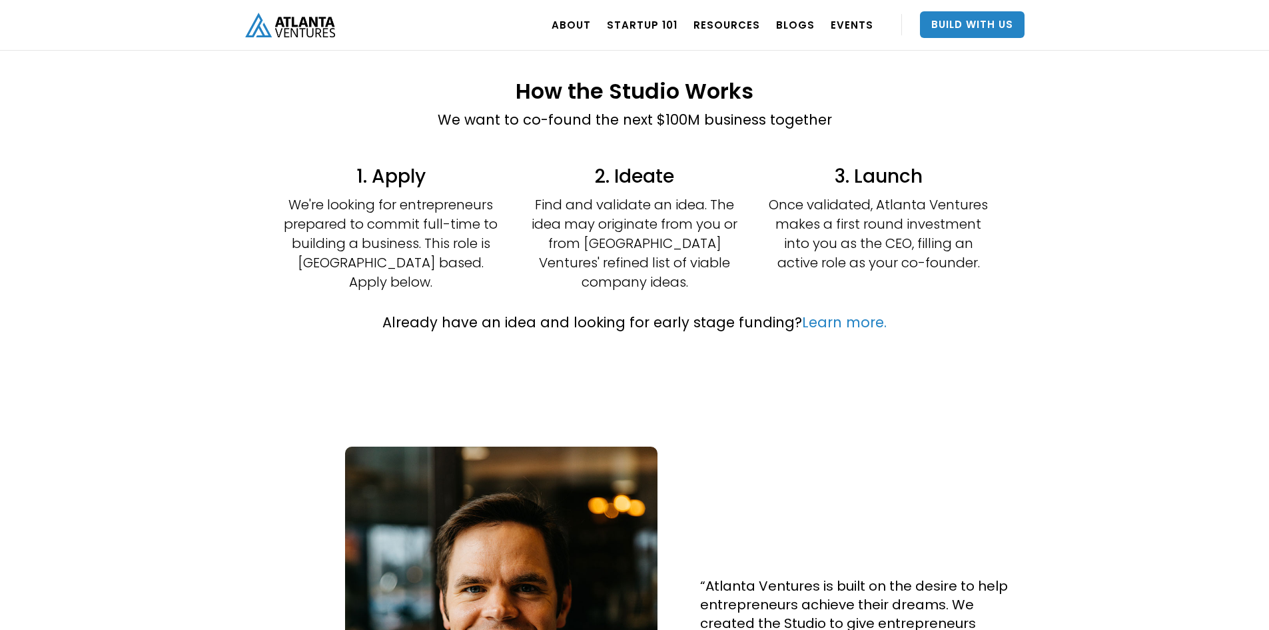
scroll to position [333, 0]
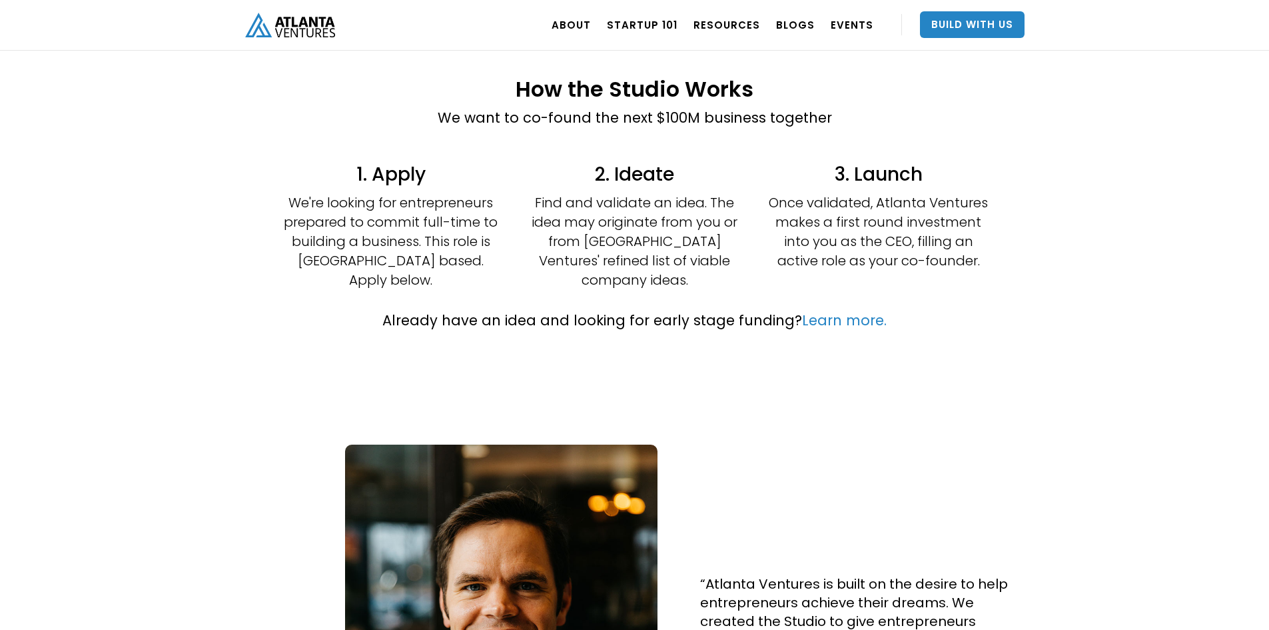
click at [1100, 190] on div "How the Studio Works We want to co-found the next $100M business together 1. Ap…" at bounding box center [634, 204] width 1269 height 414
click at [714, 323] on div "Already have an idea and looking for early stage funding? Learn more." at bounding box center [634, 326] width 903 height 61
click at [931, 267] on p "Once validated, Atlanta Ventures makes a first round investment into you as the…" at bounding box center [879, 231] width 220 height 77
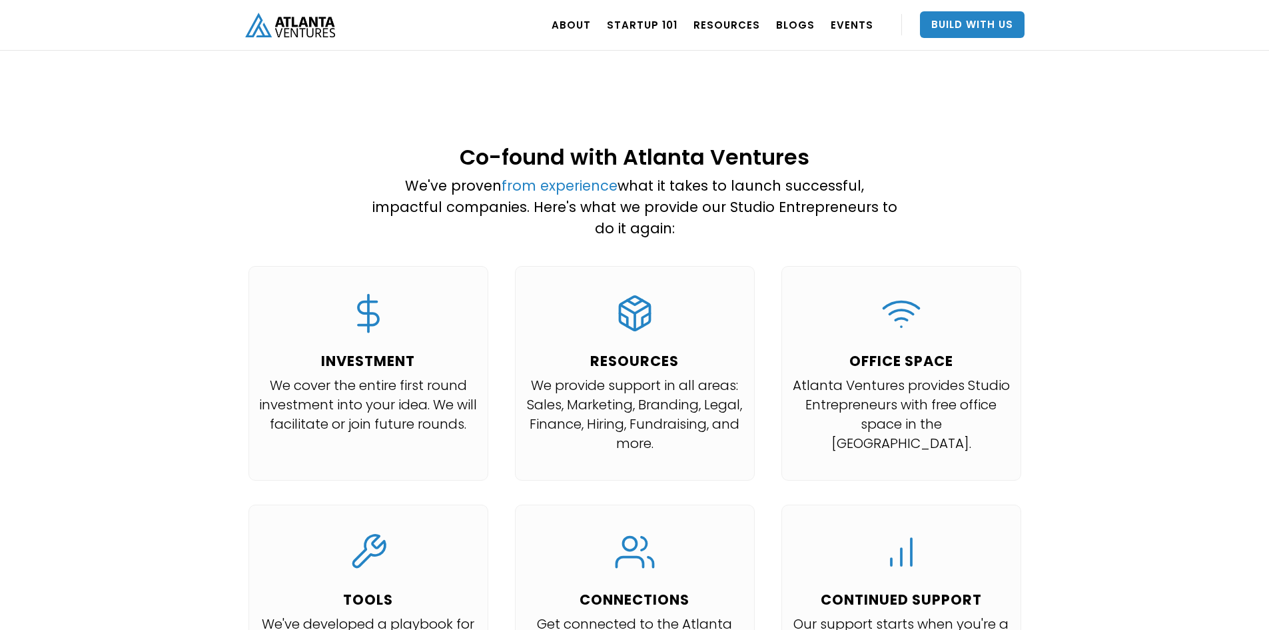
scroll to position [1199, 0]
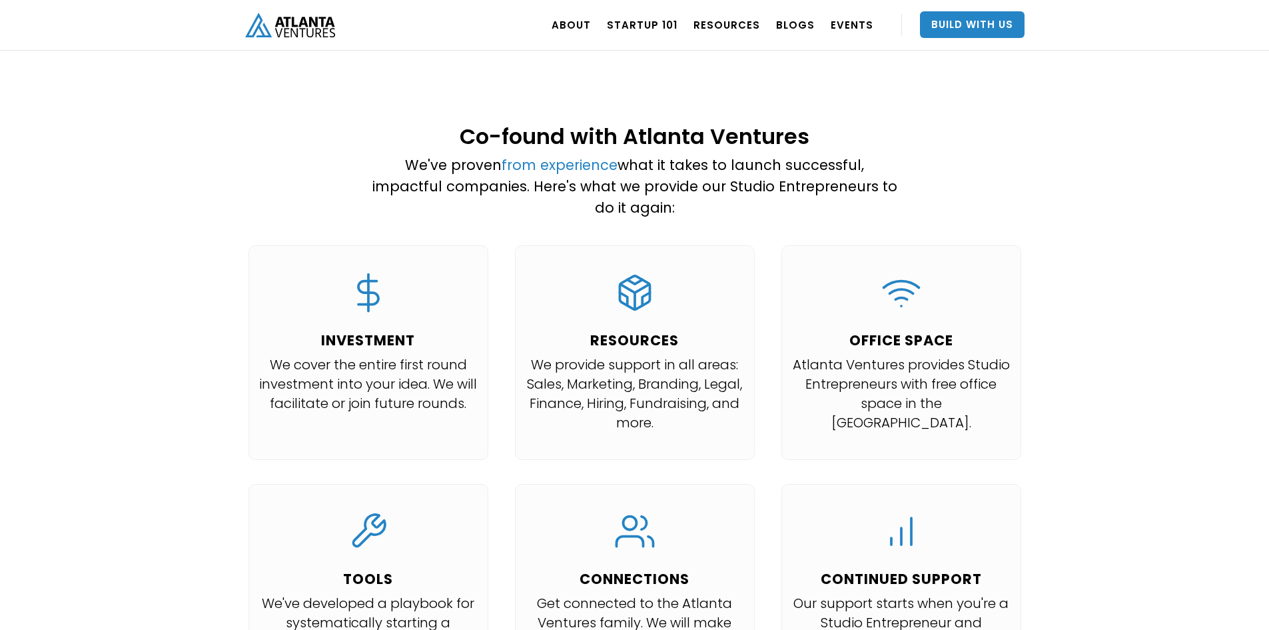
click at [1019, 152] on div "Co-found with Atlanta Ventures We've proven from experience what it takes to la…" at bounding box center [634, 416] width 819 height 611
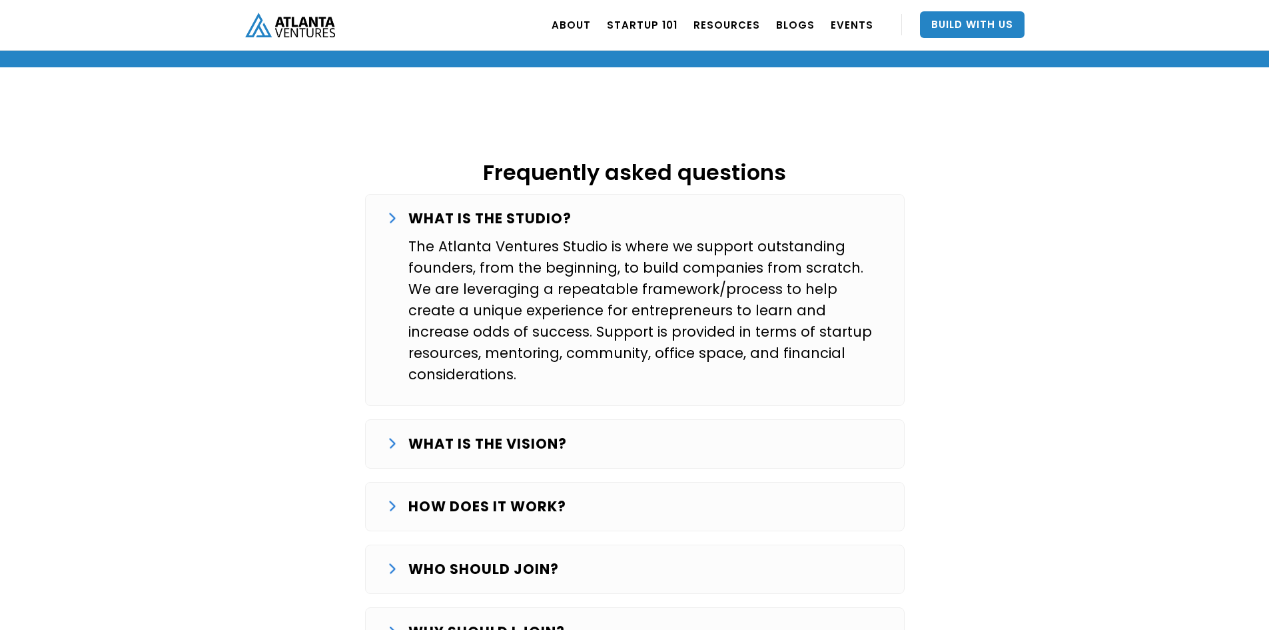
scroll to position [2132, 0]
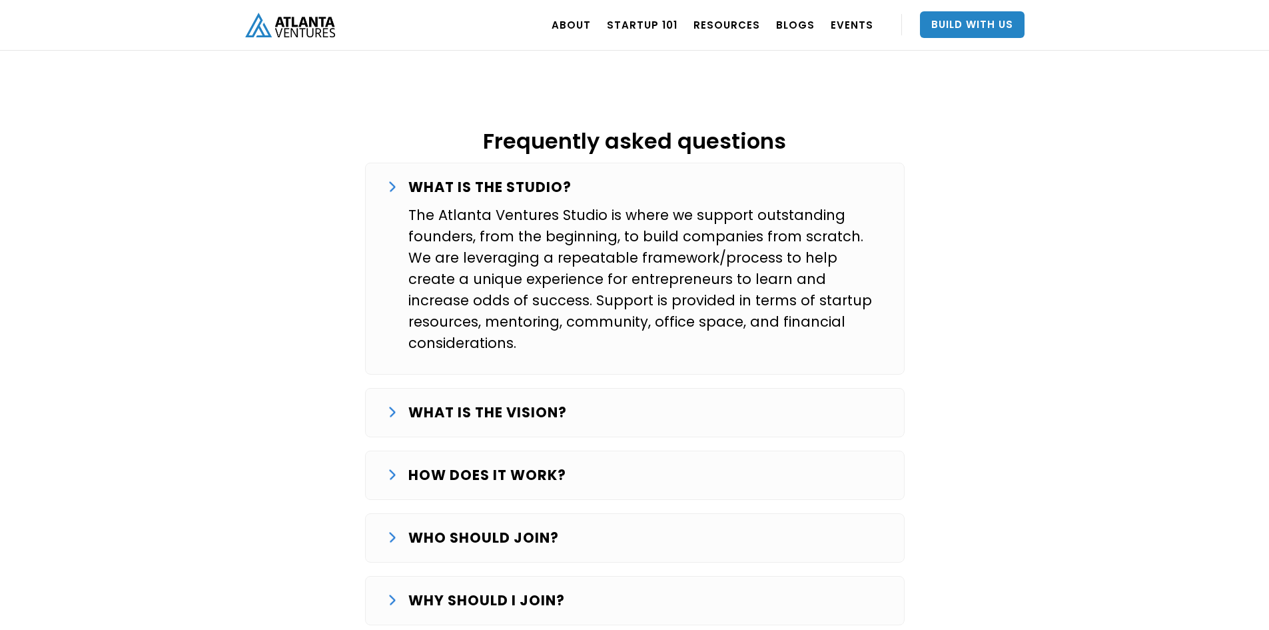
click at [500, 402] on strong "WHAT IS THE VISION?" at bounding box center [487, 411] width 159 height 19
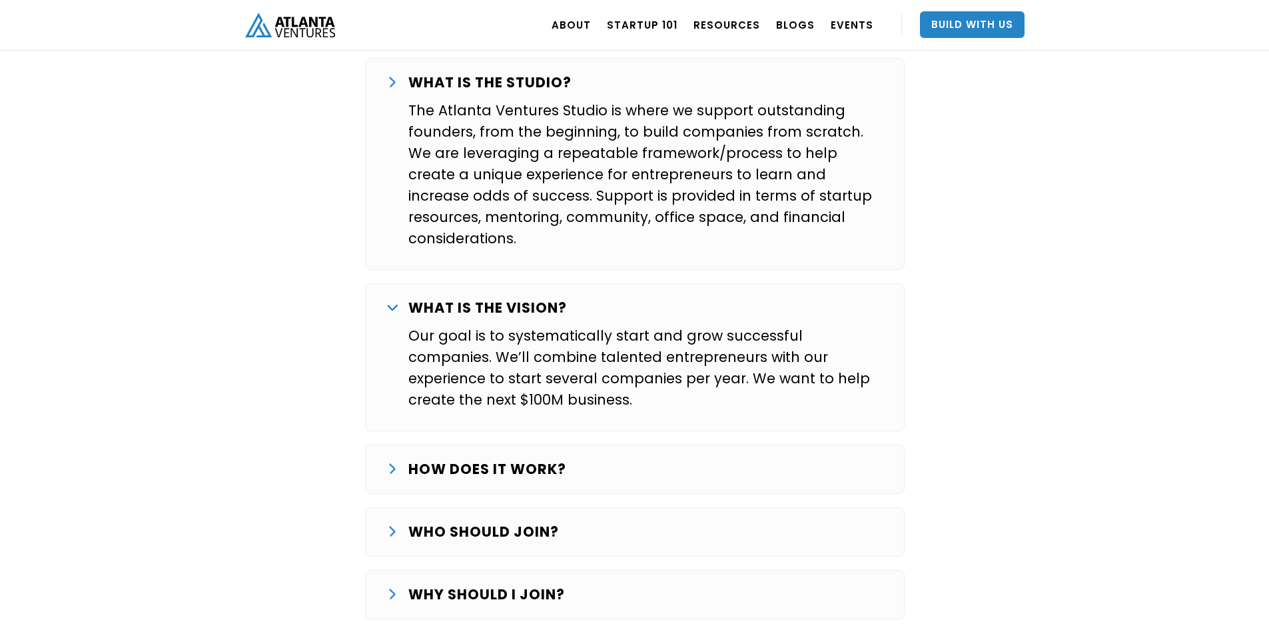
scroll to position [2265, 0]
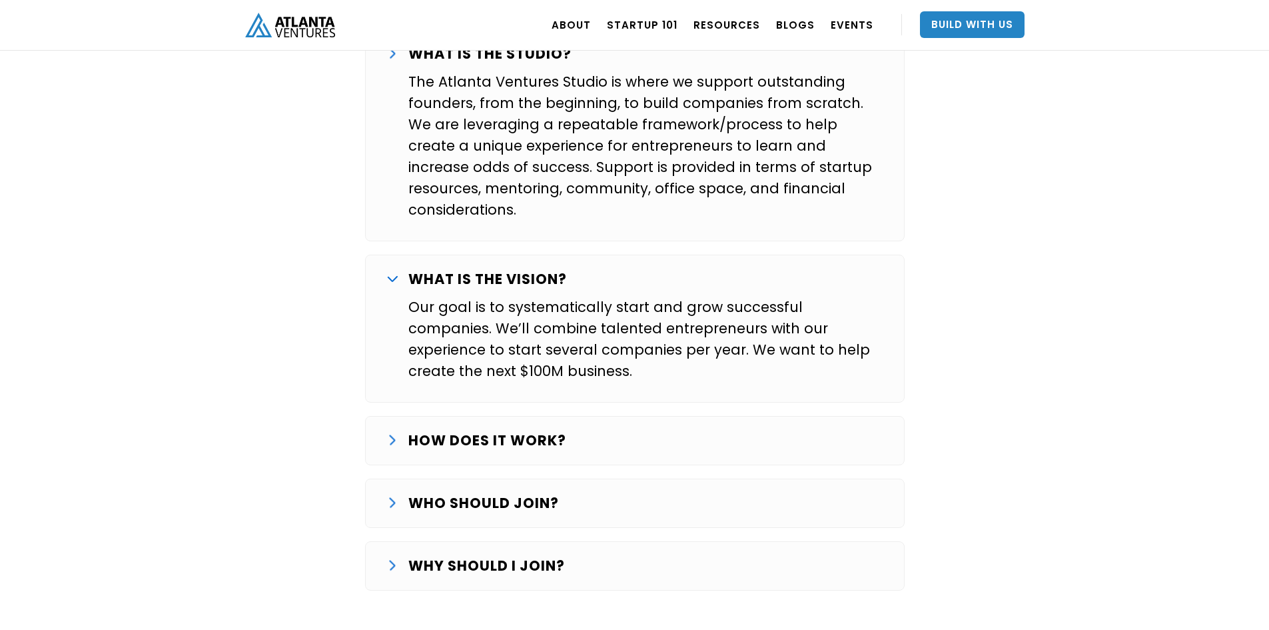
click at [464, 430] on strong "HOW DOES IT WORK?" at bounding box center [487, 439] width 158 height 19
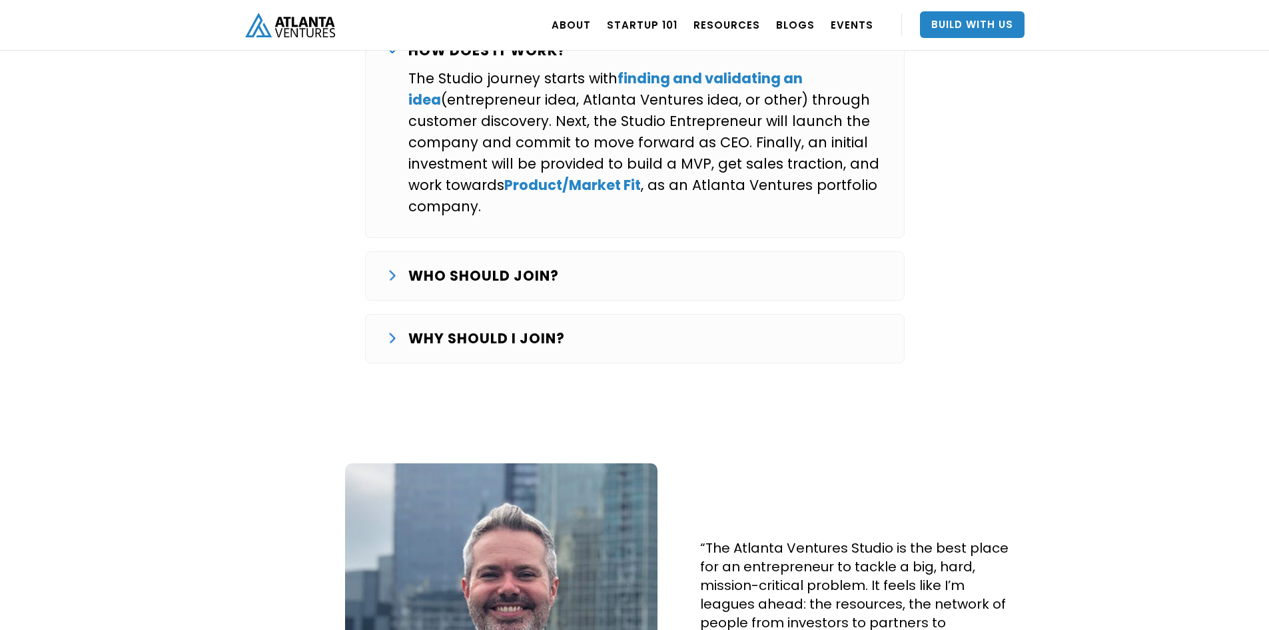
scroll to position [2665, 0]
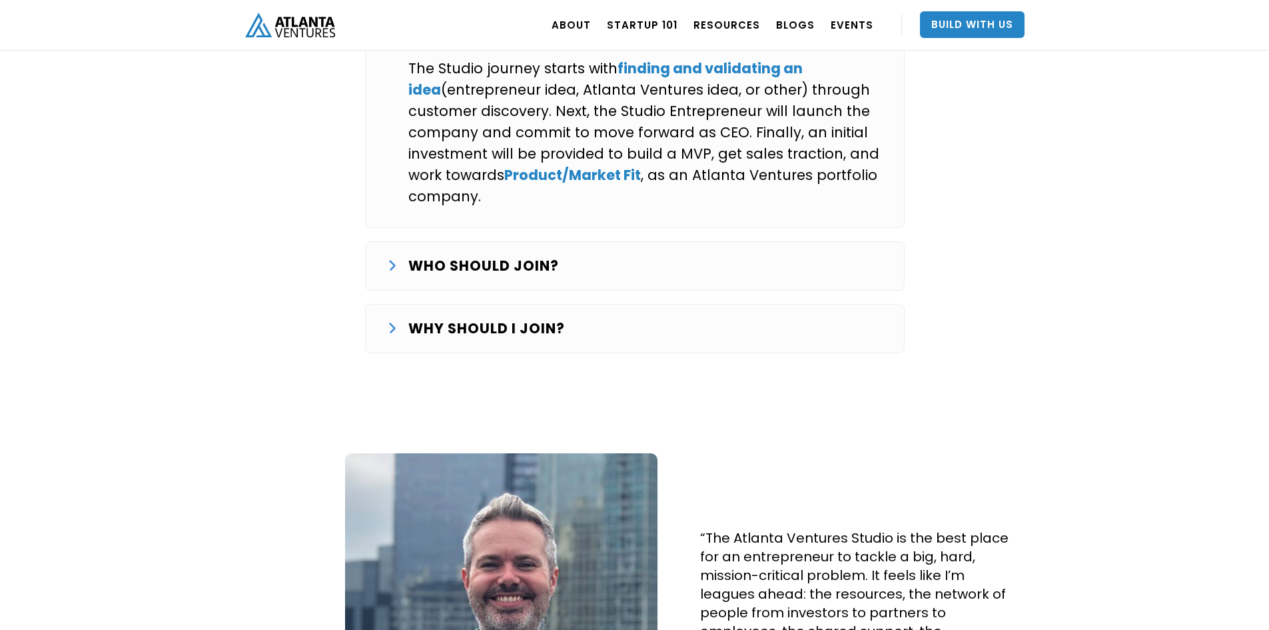
click at [508, 255] on p "WHO SHOULD JOIN?" at bounding box center [483, 265] width 151 height 21
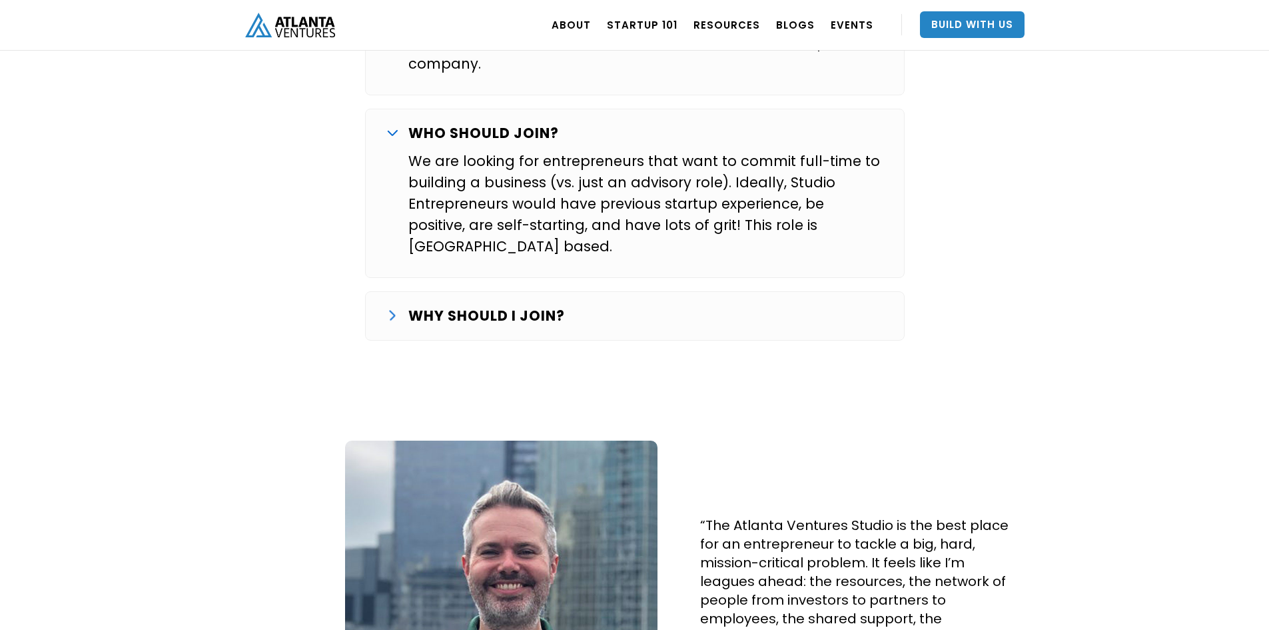
scroll to position [2798, 0]
click at [540, 290] on div "WHY SHOULD I JOIN? Over the last several years we’ve worked with a number of ex…" at bounding box center [635, 314] width 540 height 49
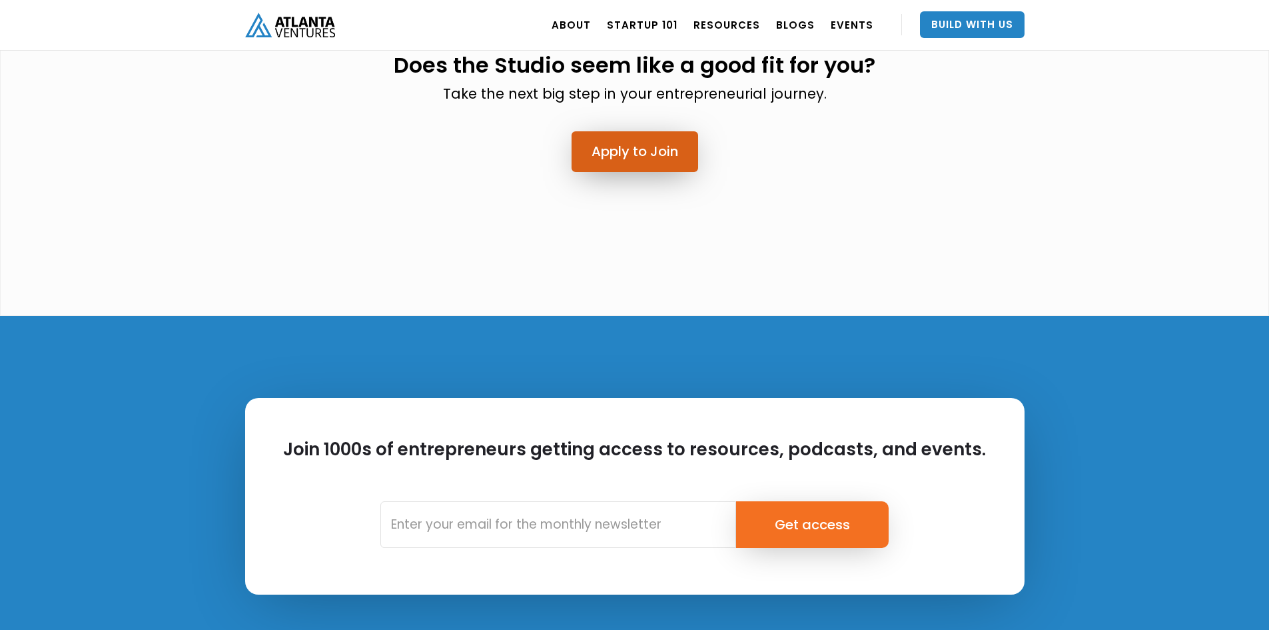
scroll to position [3931, 0]
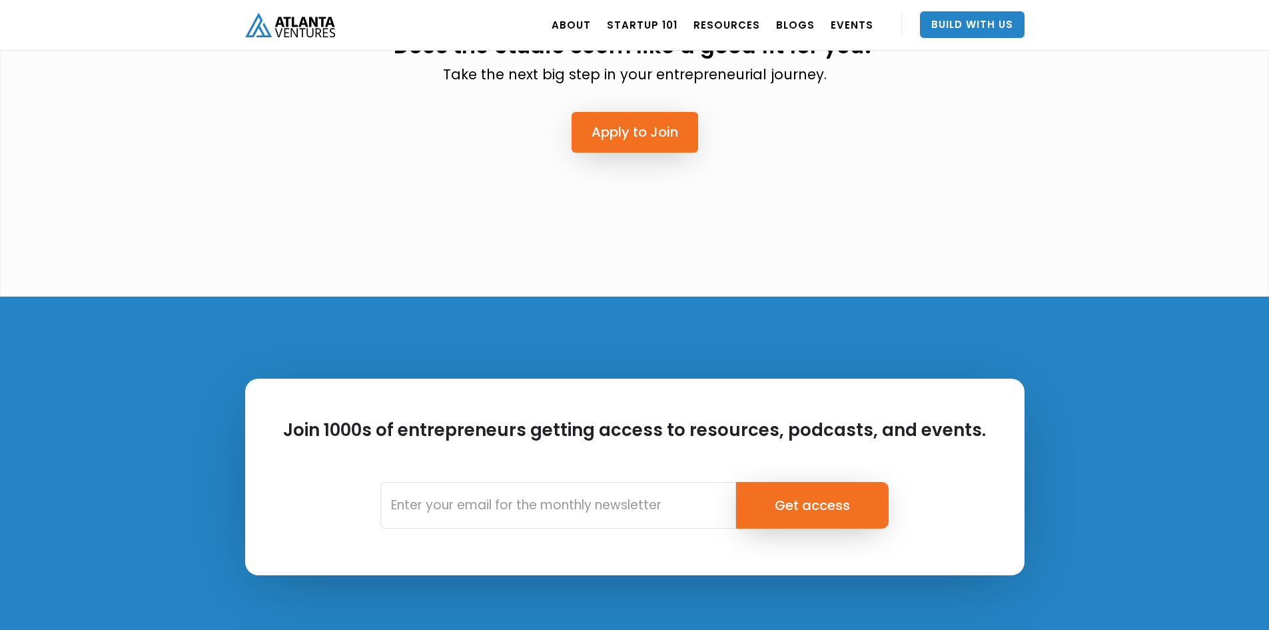
click at [616, 73] on div "Does the Studio seem like a good fit for you? Take the next big step in your en…" at bounding box center [635, 91] width 640 height 195
click at [634, 112] on link "Apply to Join" at bounding box center [635, 132] width 127 height 41
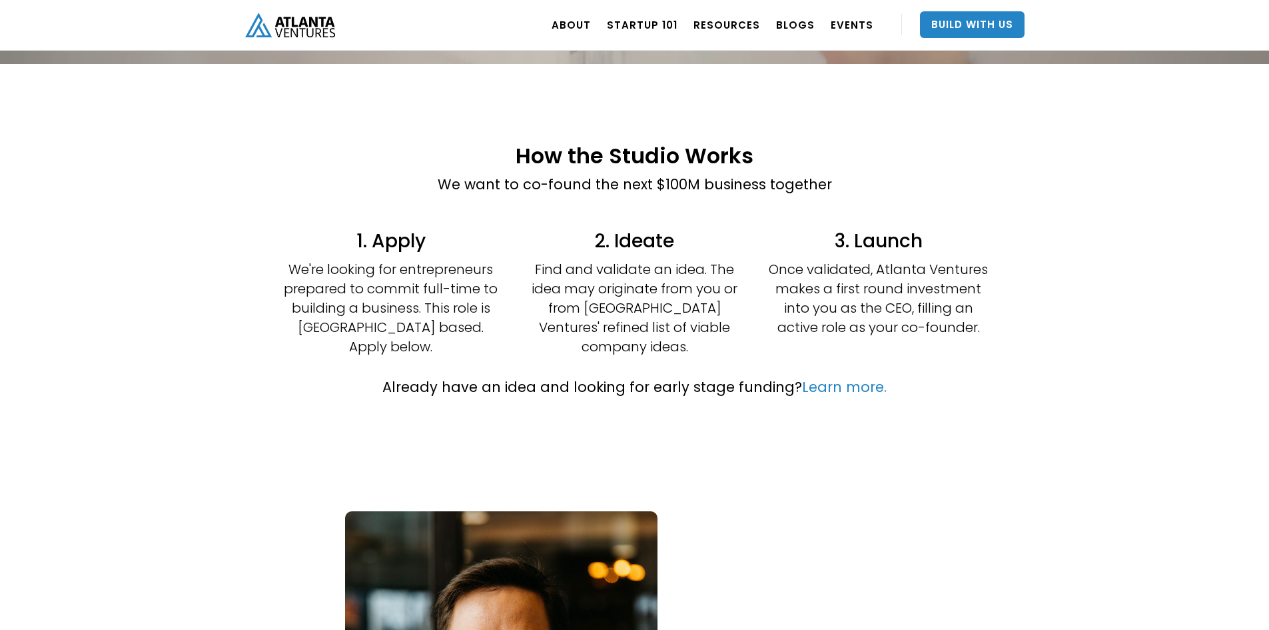
scroll to position [333, 0]
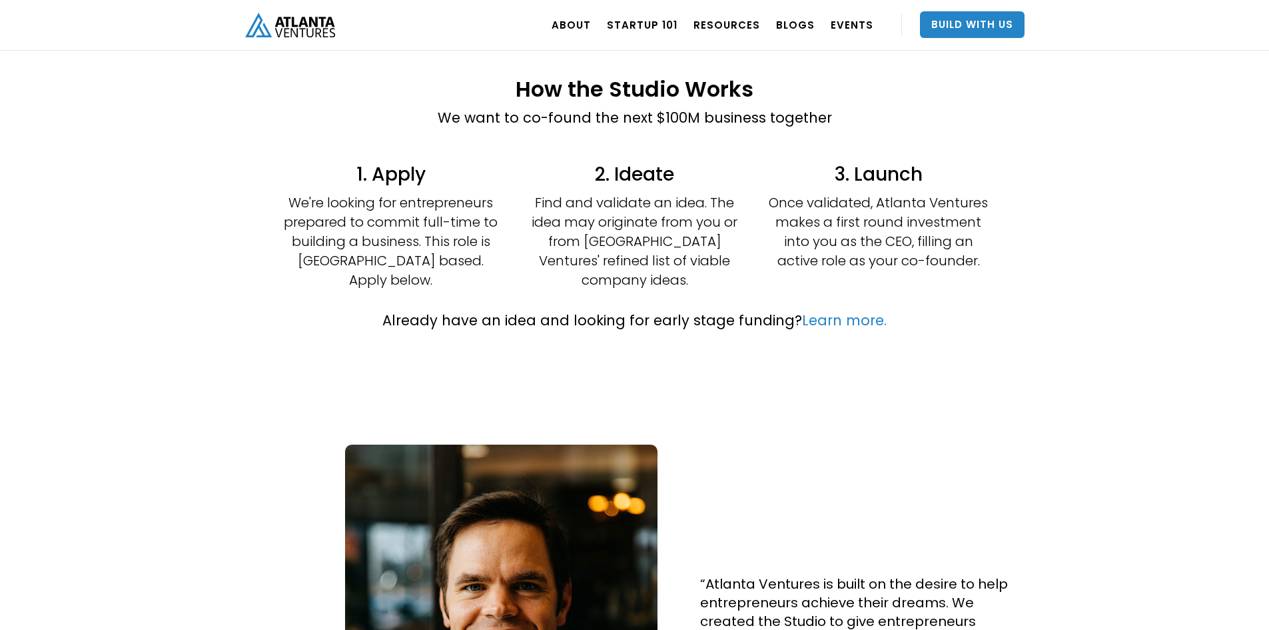
click at [1028, 377] on div "How the Studio Works We want to co-found the next $100M business together 1. Ap…" at bounding box center [634, 204] width 1269 height 414
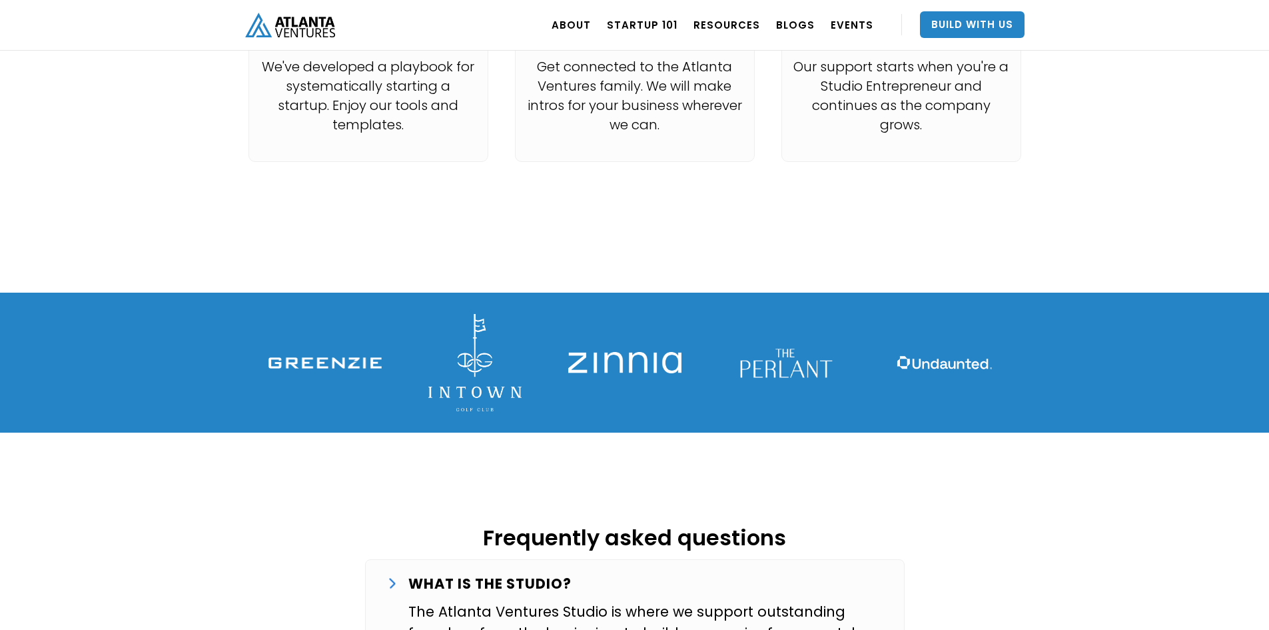
scroll to position [1732, 0]
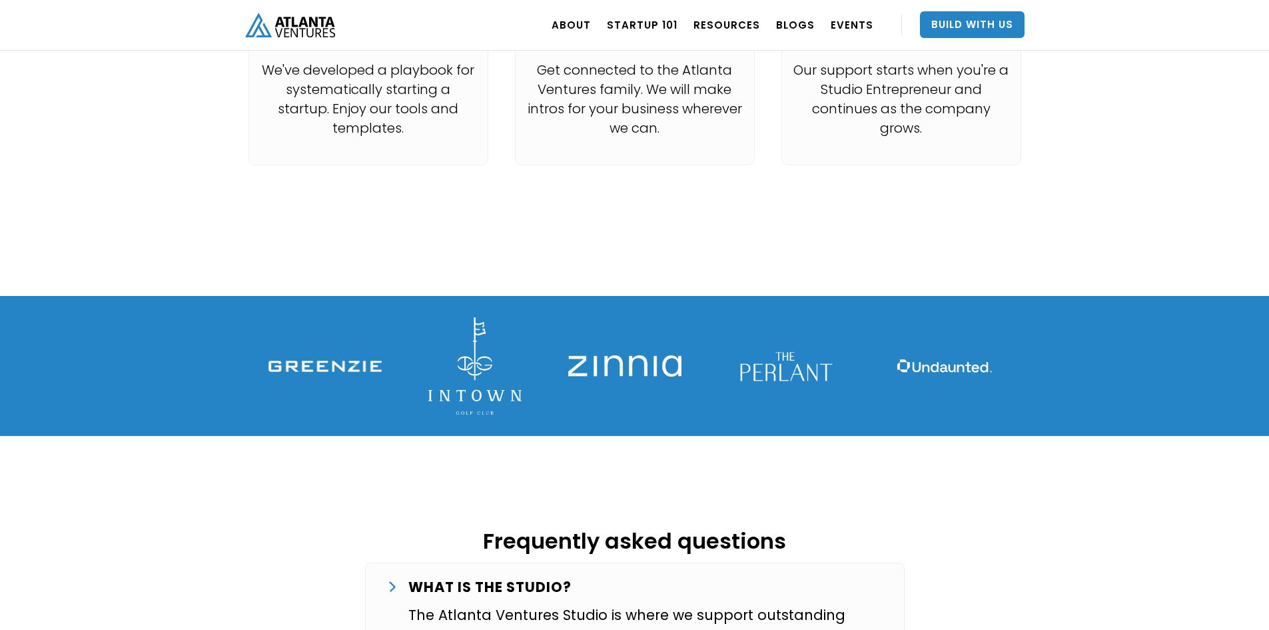
click at [620, 355] on img at bounding box center [624, 365] width 113 height 21
click at [934, 325] on img at bounding box center [944, 365] width 113 height 113
click at [301, 360] on img at bounding box center [324, 365] width 113 height 11
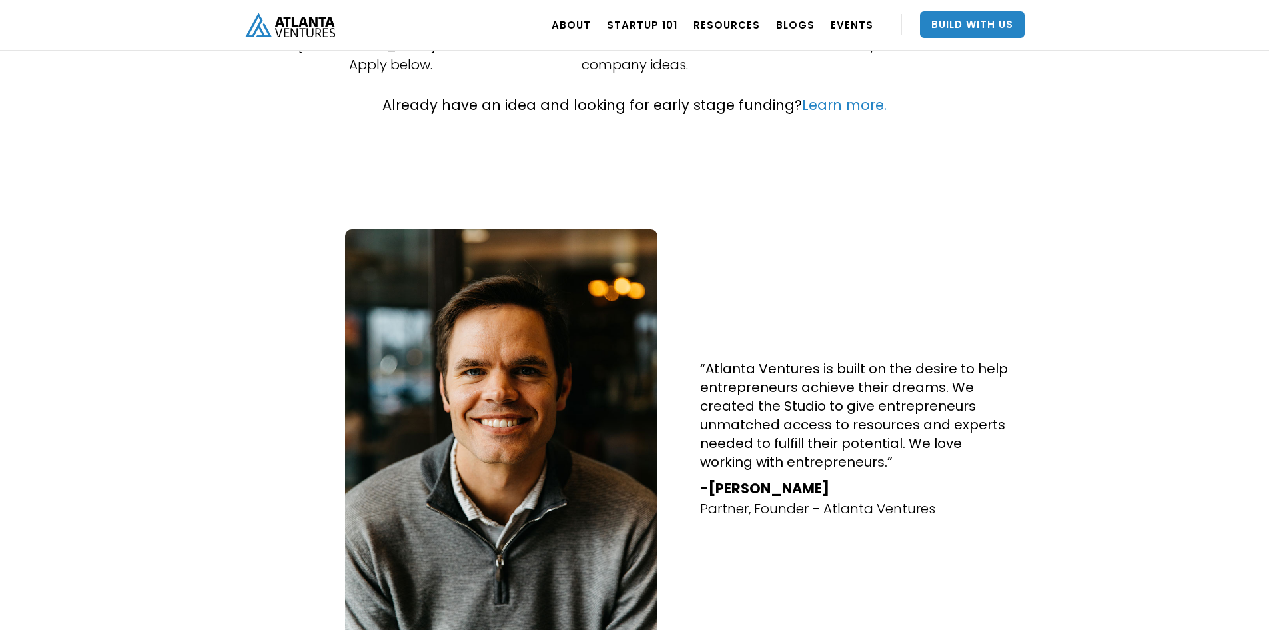
scroll to position [533, 0]
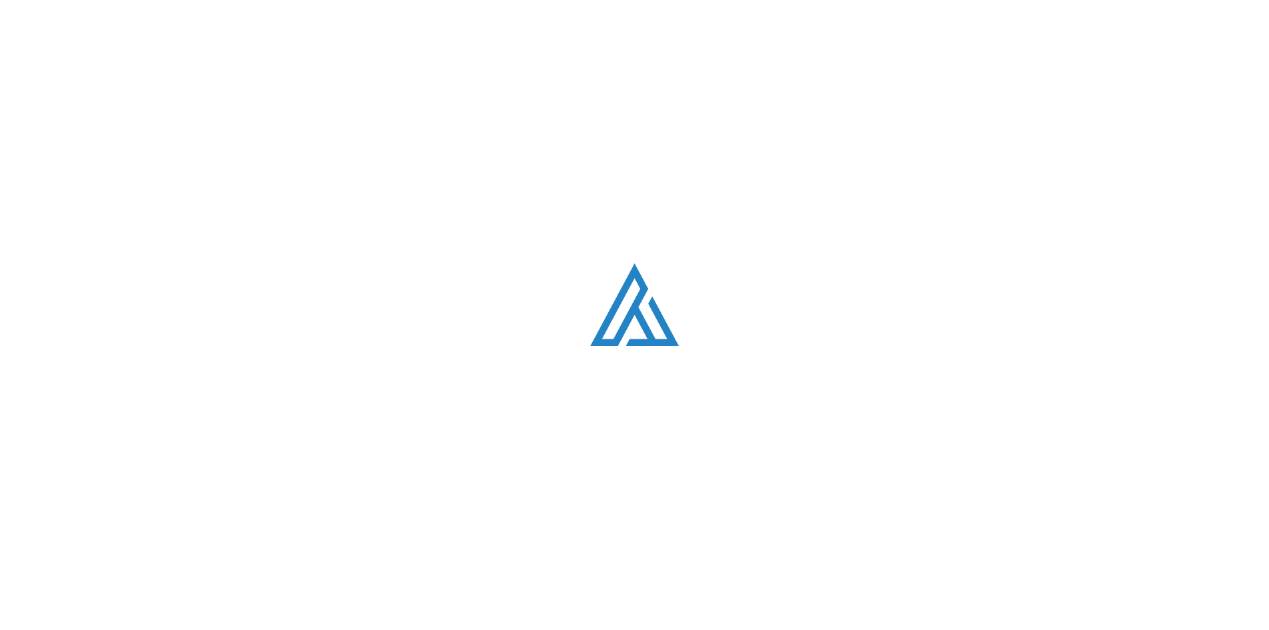
scroll to position [817, 0]
